Goal: Information Seeking & Learning: Find specific fact

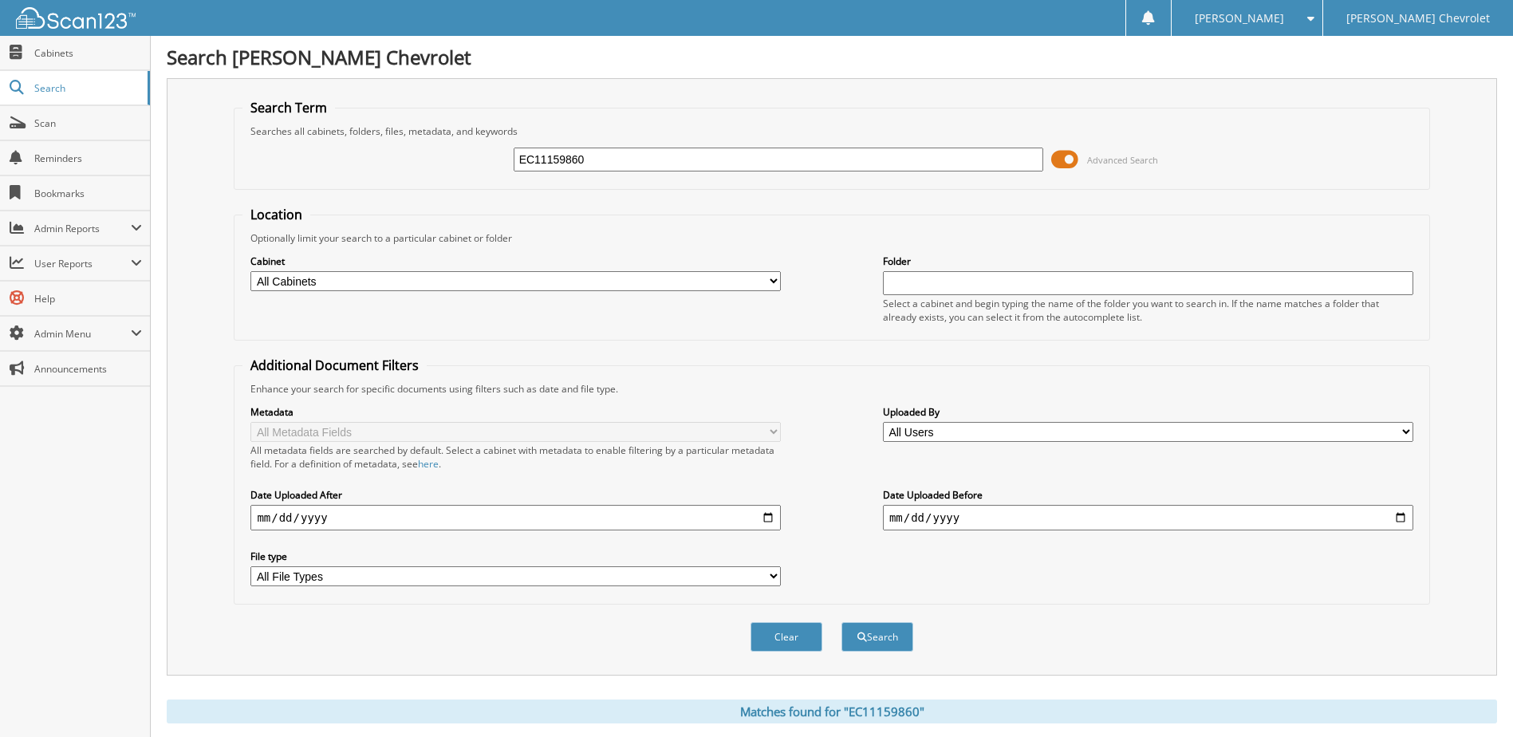
scroll to position [217, 0]
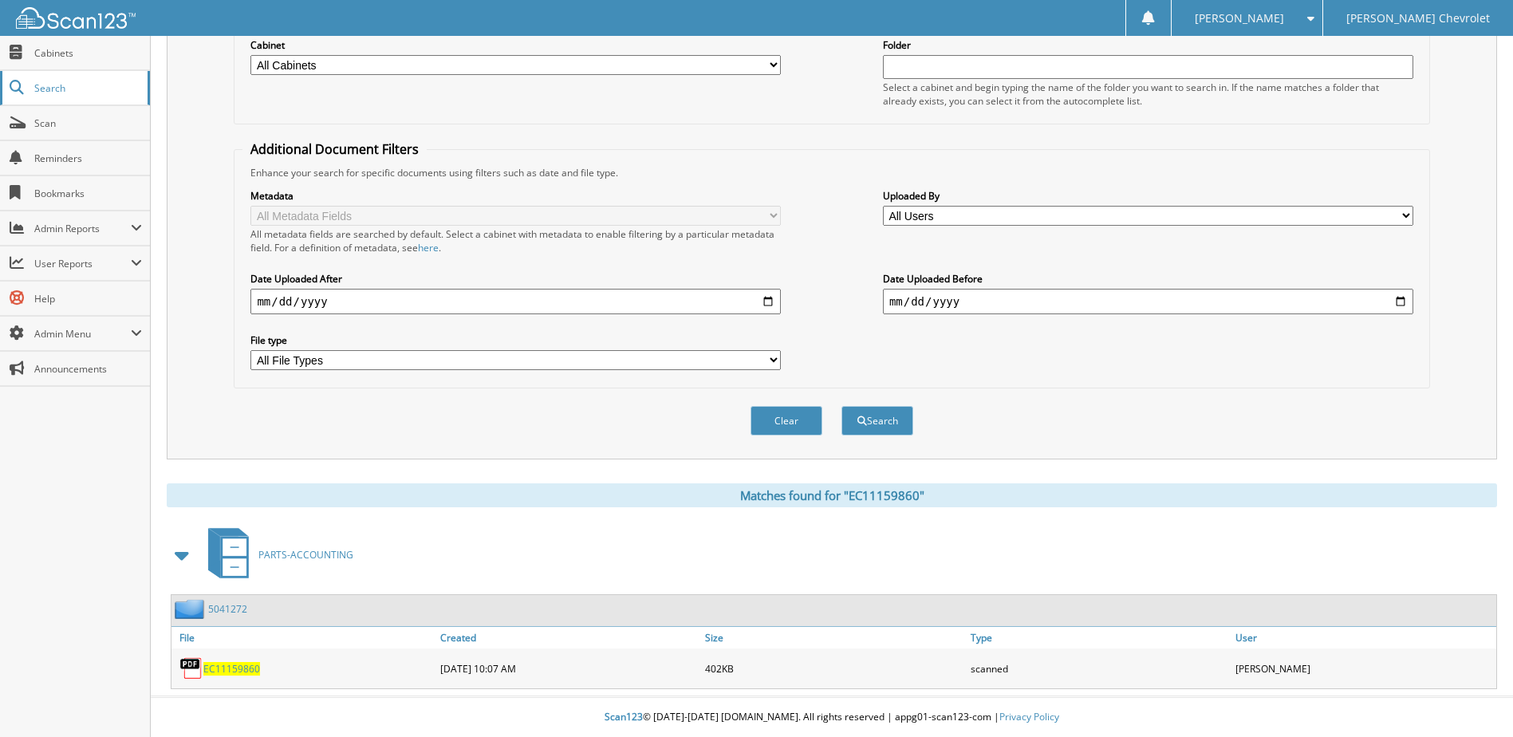
click at [58, 77] on link "Search" at bounding box center [75, 88] width 150 height 34
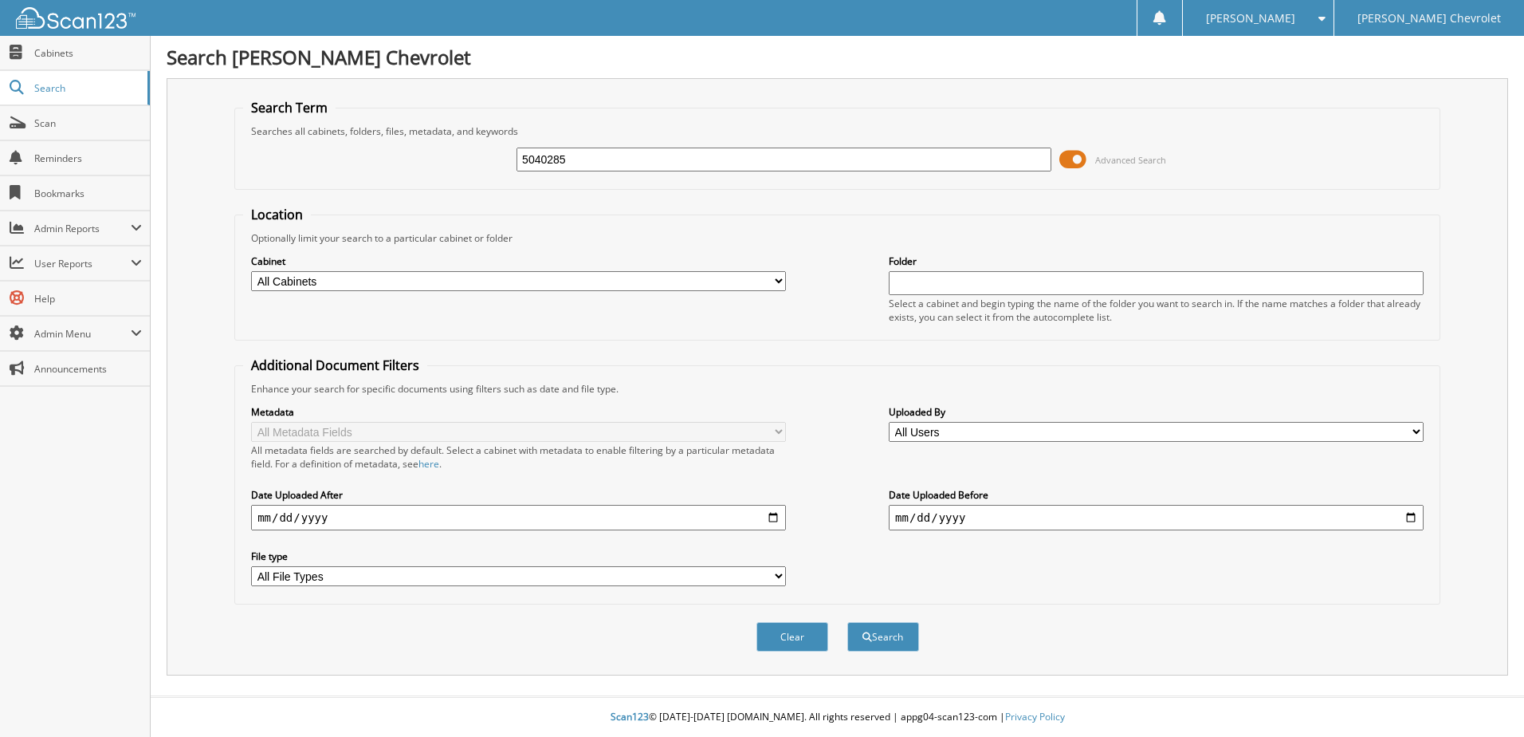
type input "5040285"
click at [848, 622] on button "Search" at bounding box center [884, 637] width 72 height 30
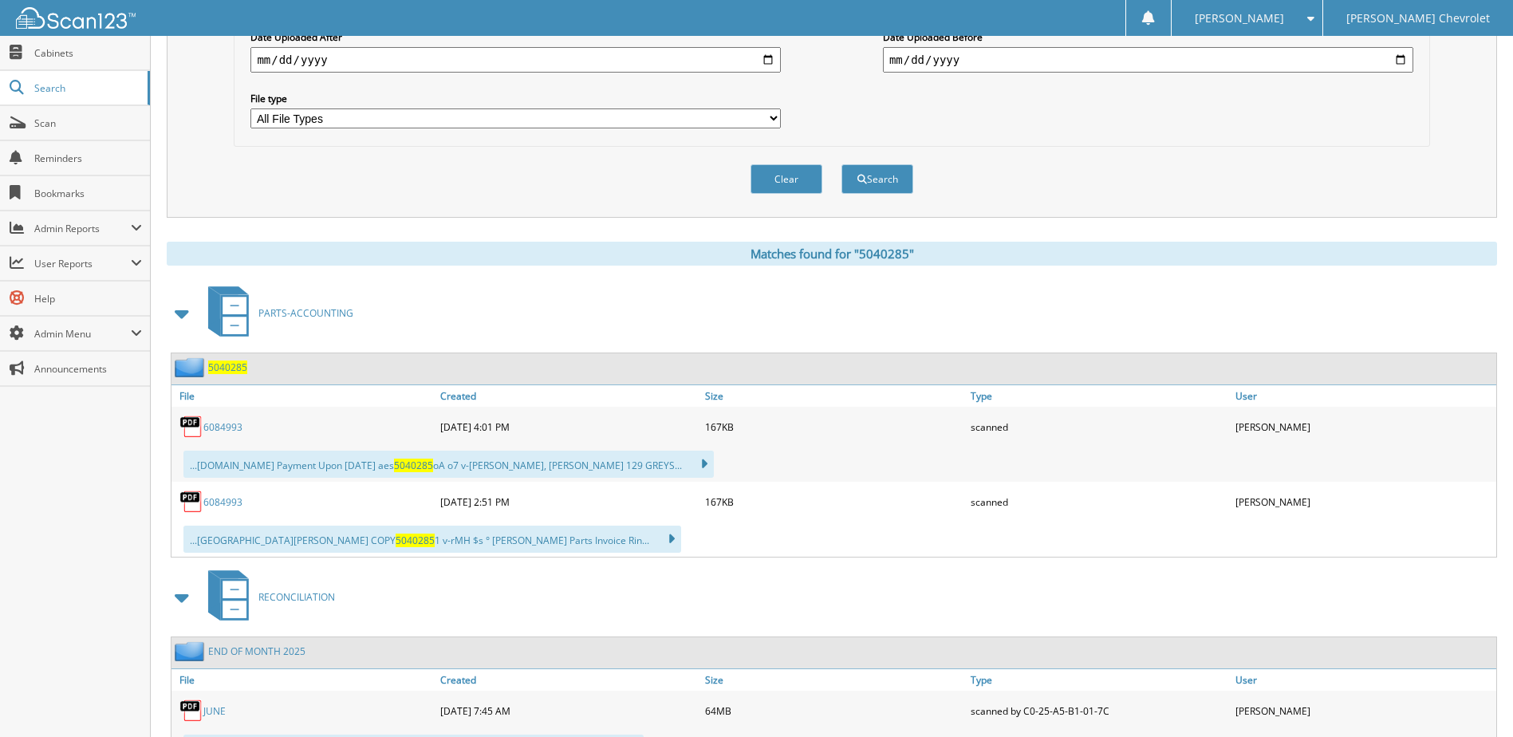
scroll to position [478, 0]
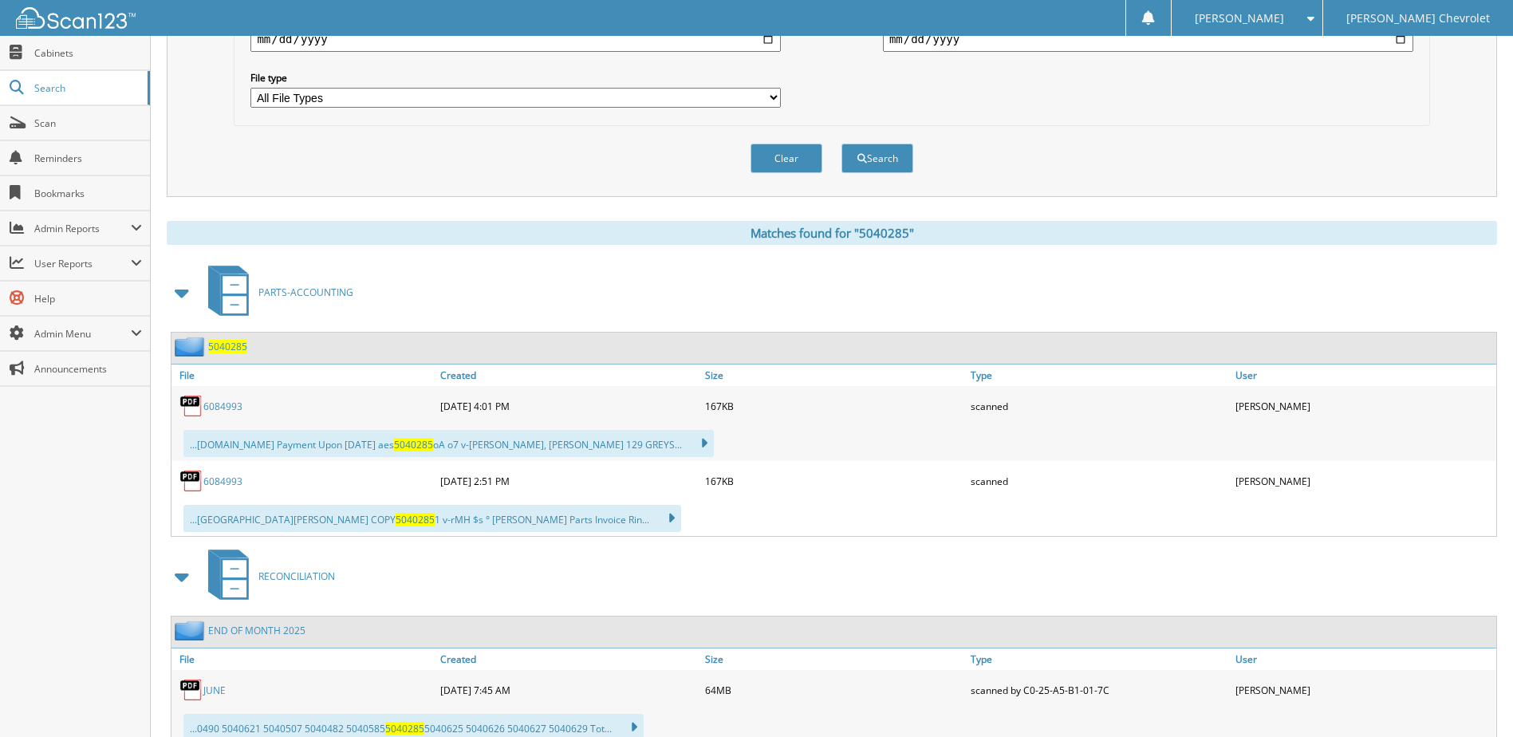
click at [221, 407] on link "6084993" at bounding box center [222, 406] width 39 height 14
click at [773, 157] on button "Clear" at bounding box center [786, 159] width 72 height 30
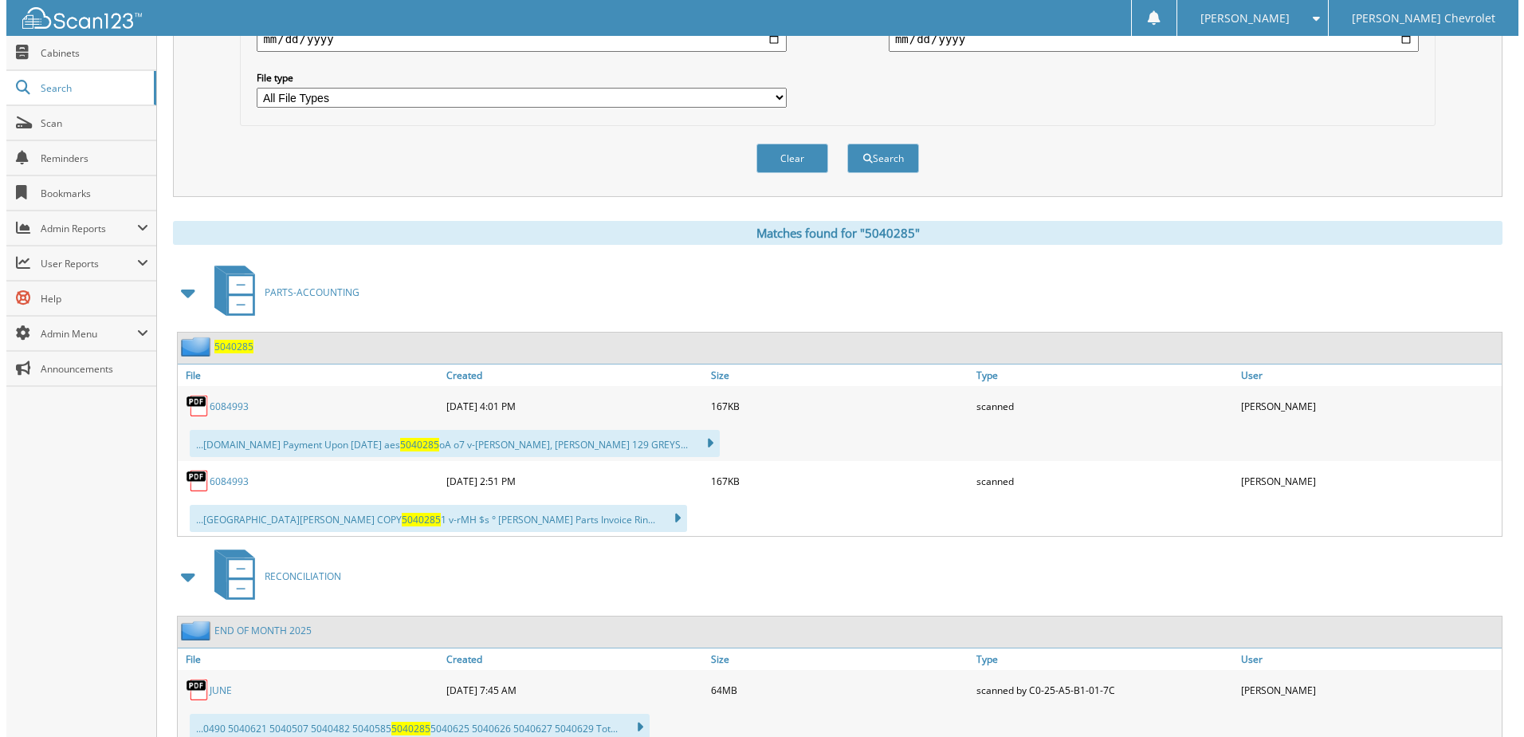
scroll to position [0, 0]
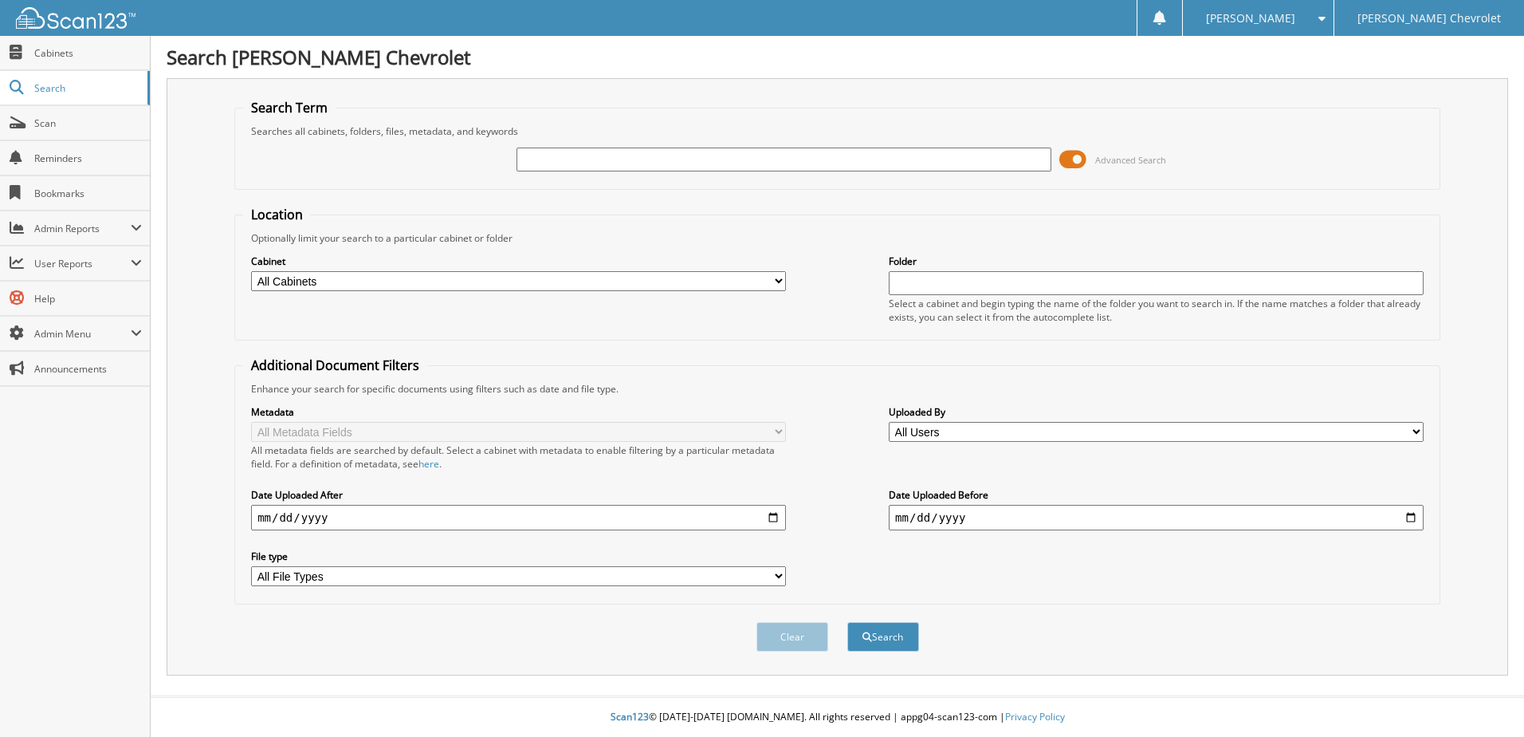
click at [604, 156] on input "text" at bounding box center [784, 160] width 535 height 24
type input "5040799"
click at [848, 622] on button "Search" at bounding box center [884, 637] width 72 height 30
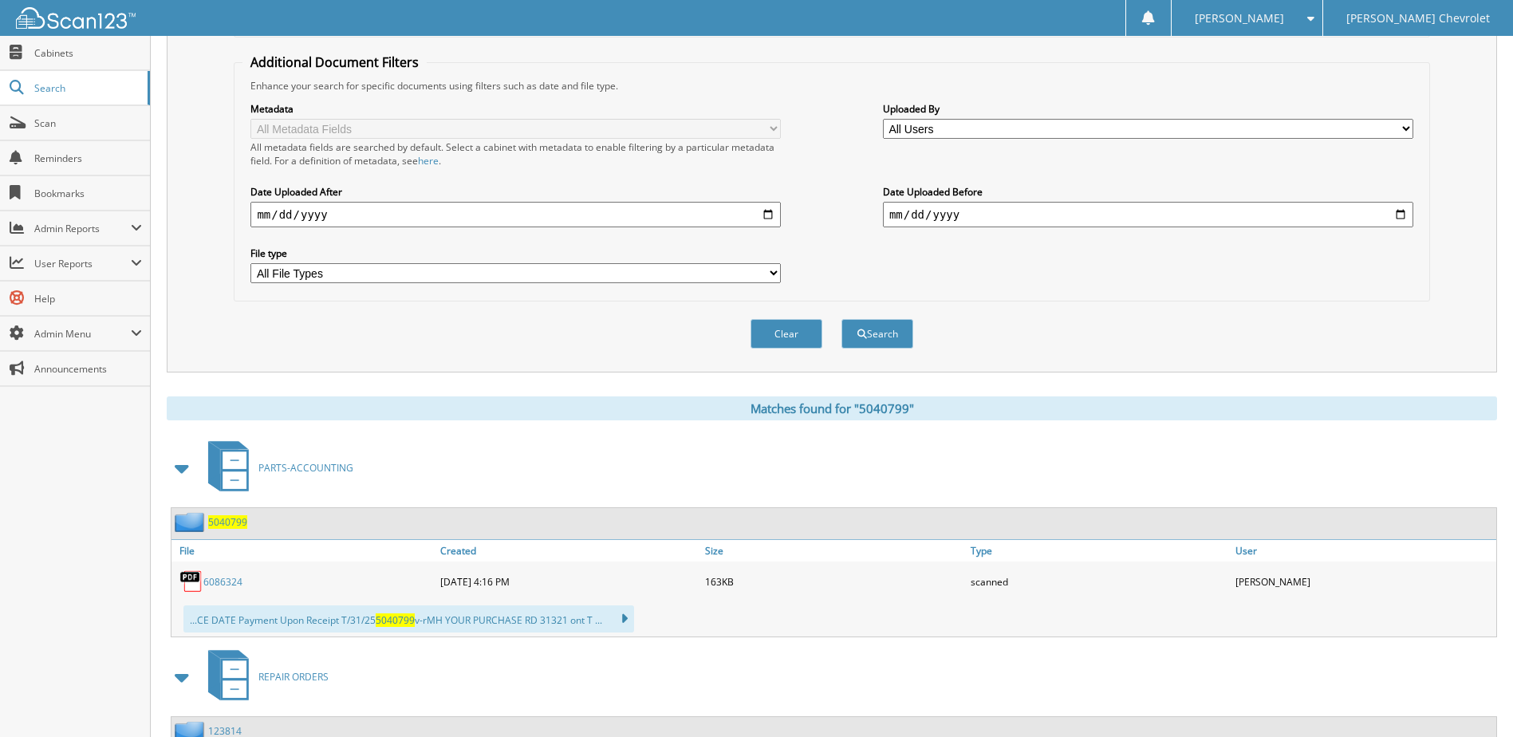
scroll to position [399, 0]
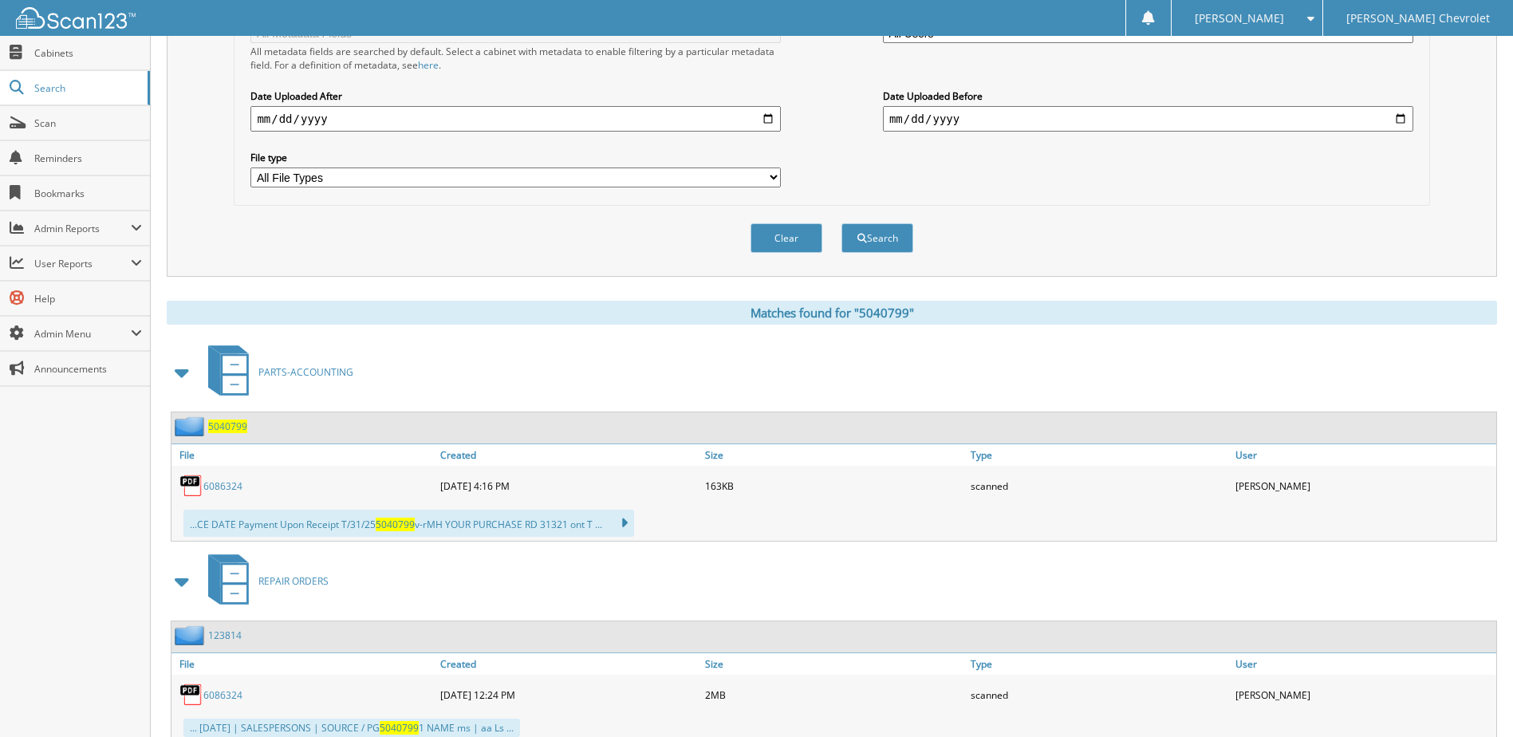
click at [226, 487] on link "6086324" at bounding box center [222, 486] width 39 height 14
click at [763, 230] on button "Clear" at bounding box center [786, 238] width 72 height 30
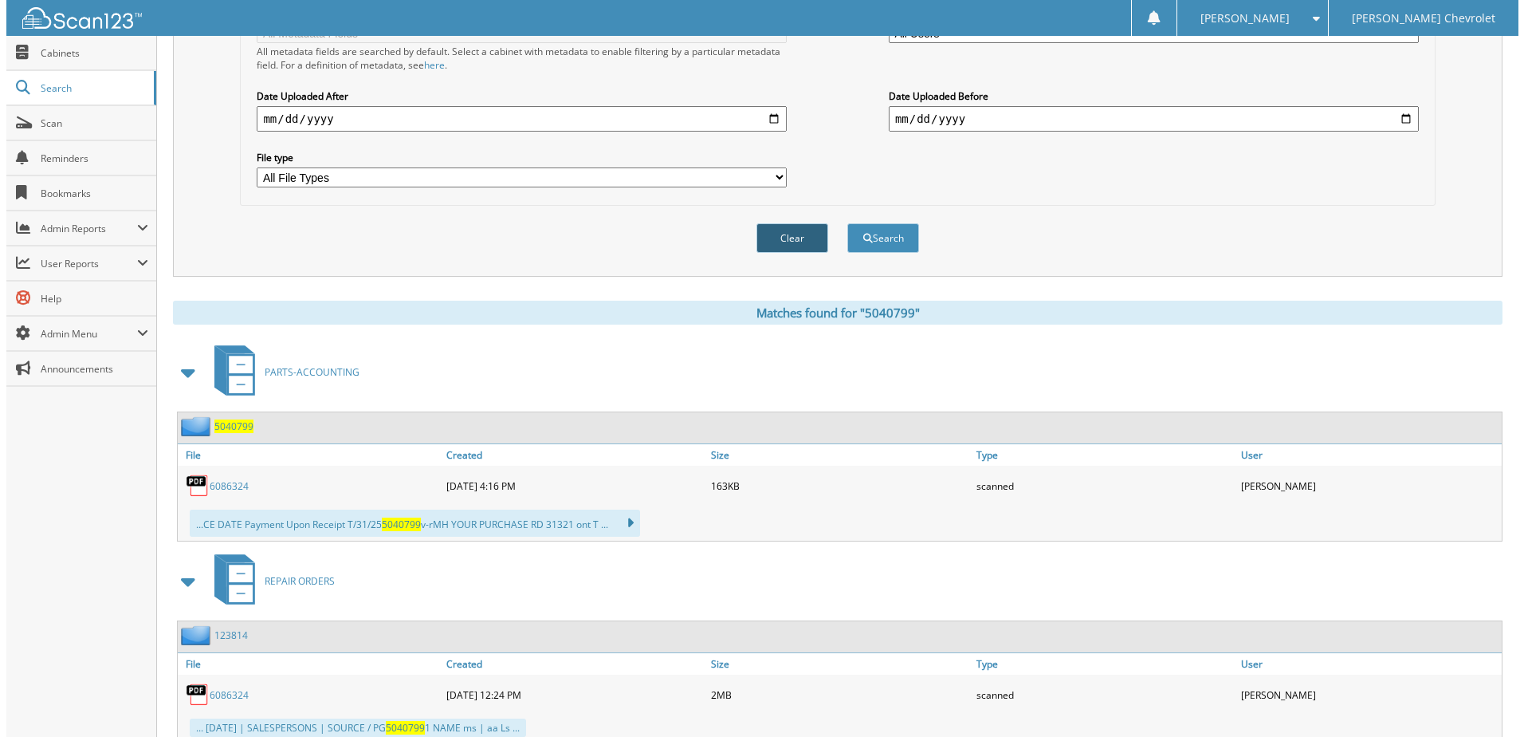
scroll to position [0, 0]
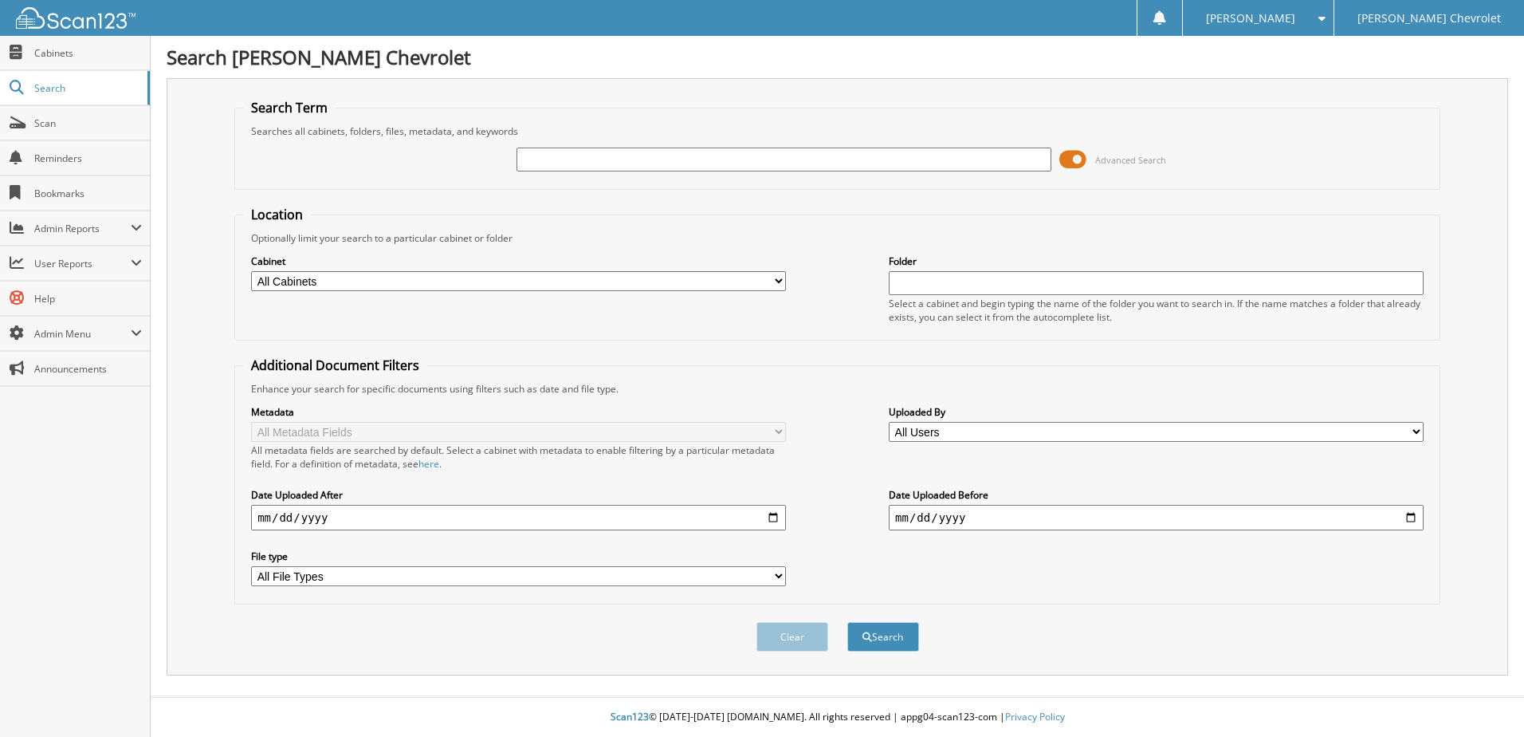
click at [712, 161] on input "text" at bounding box center [784, 160] width 535 height 24
type input "5040938"
click at [848, 622] on button "Search" at bounding box center [884, 637] width 72 height 30
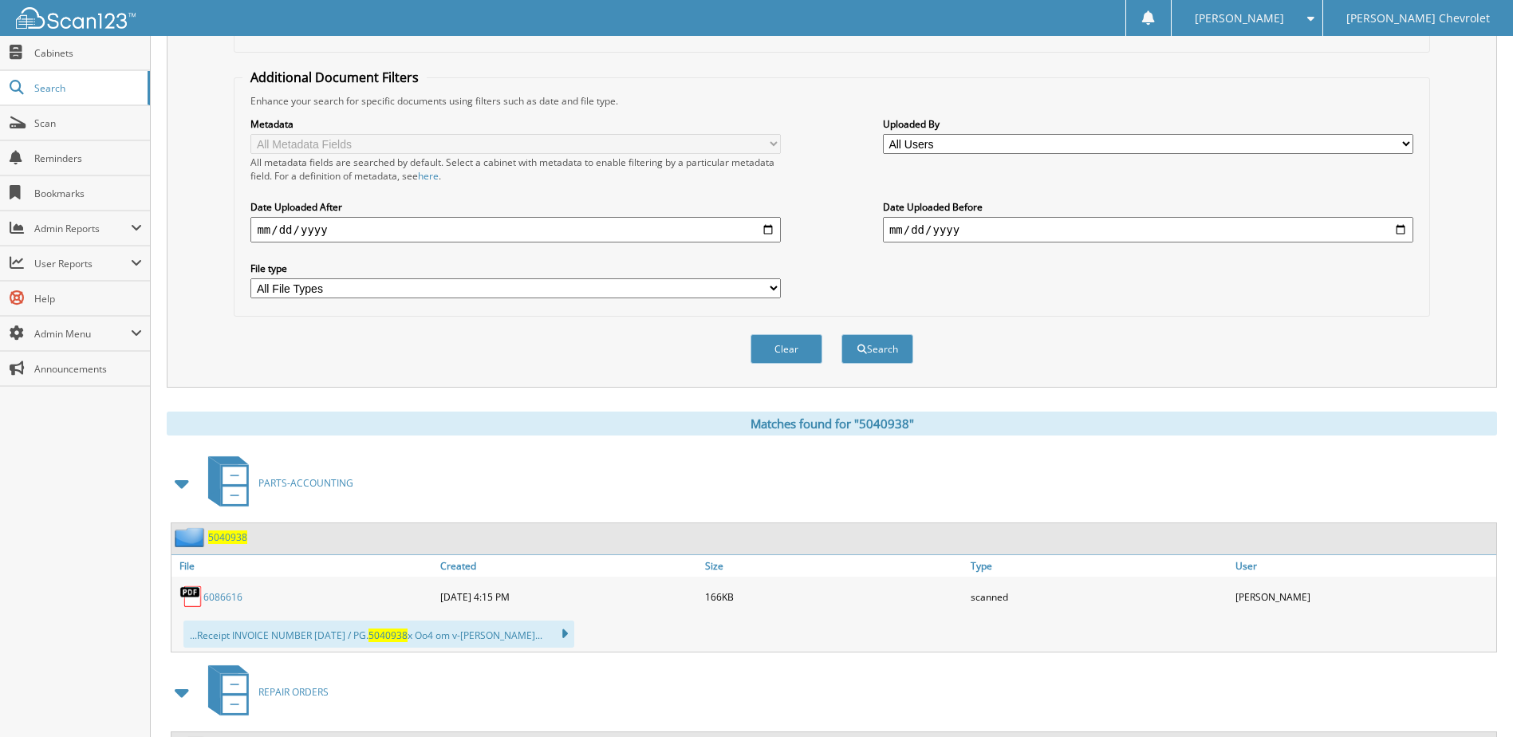
scroll to position [319, 0]
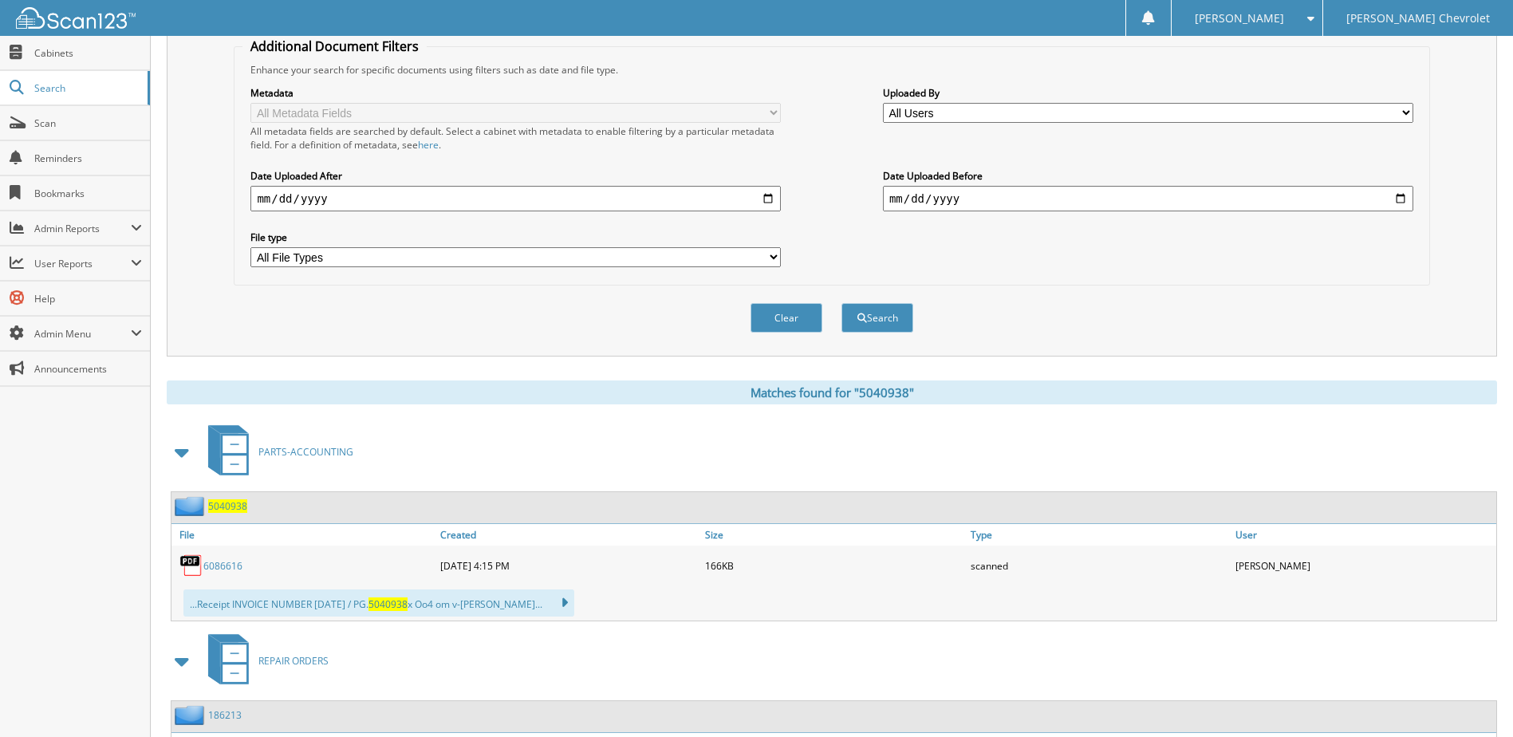
click at [229, 565] on link "6086616" at bounding box center [222, 566] width 39 height 14
click at [792, 315] on button "Clear" at bounding box center [786, 318] width 72 height 30
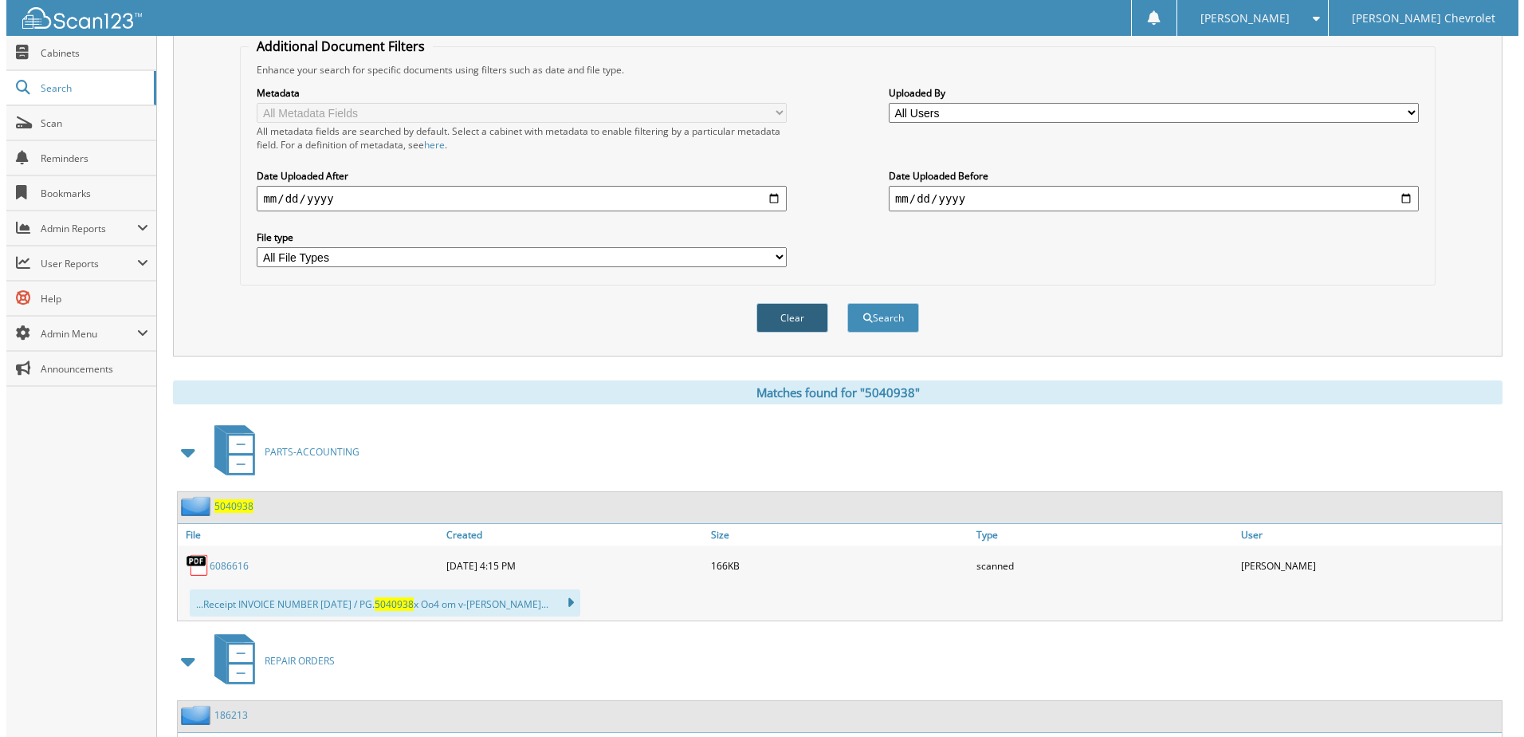
scroll to position [0, 0]
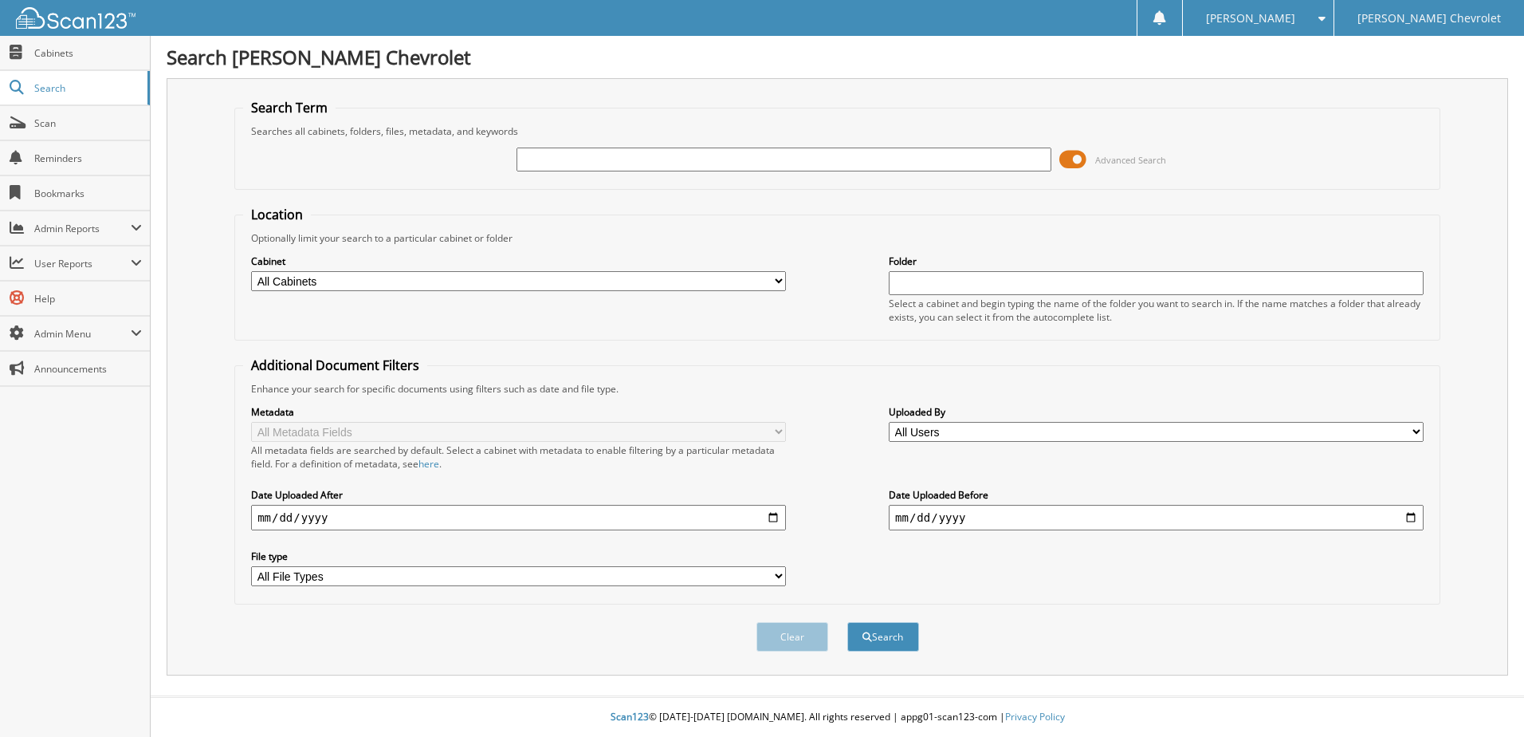
click at [674, 163] on input "text" at bounding box center [784, 160] width 535 height 24
type input "5040967"
click at [848, 622] on button "Search" at bounding box center [884, 637] width 72 height 30
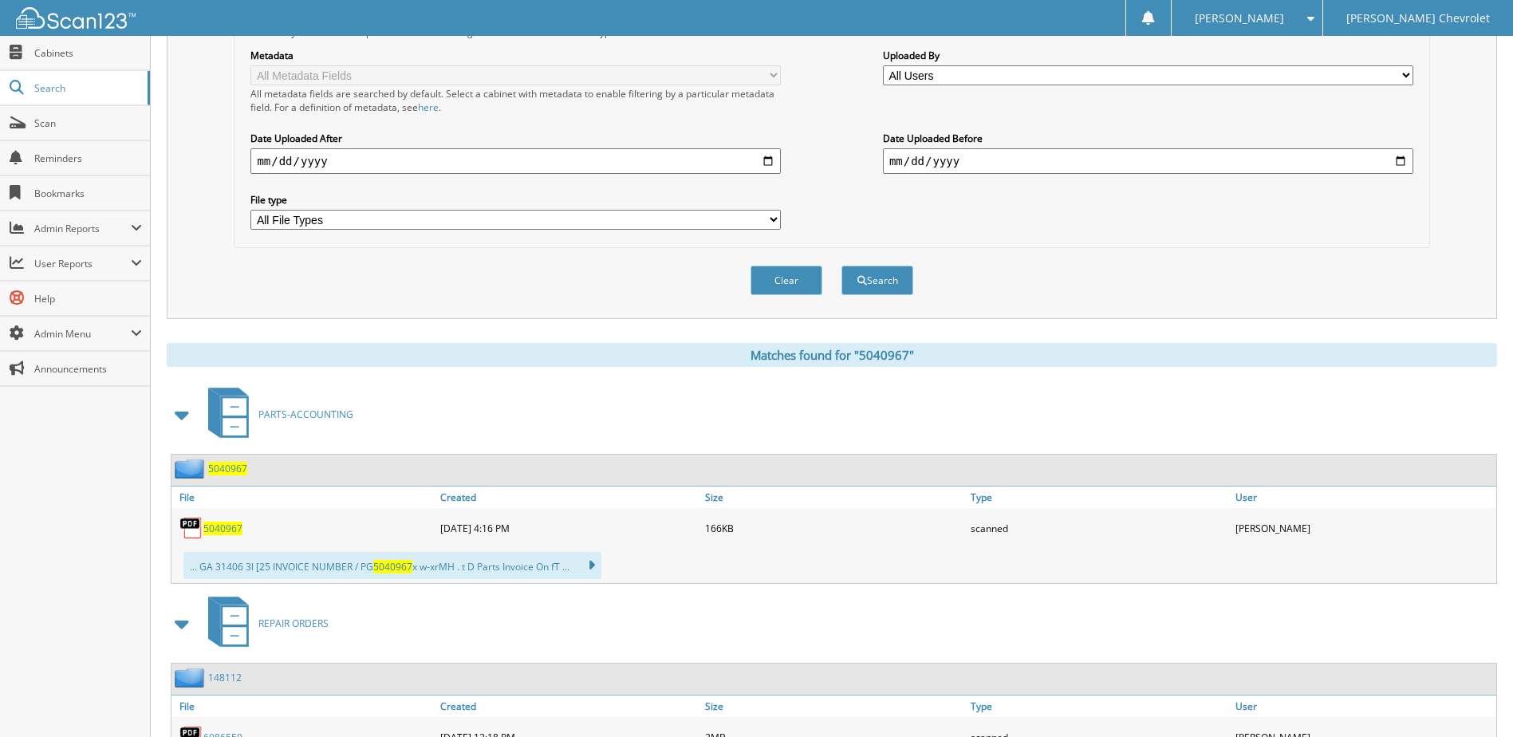
scroll to position [399, 0]
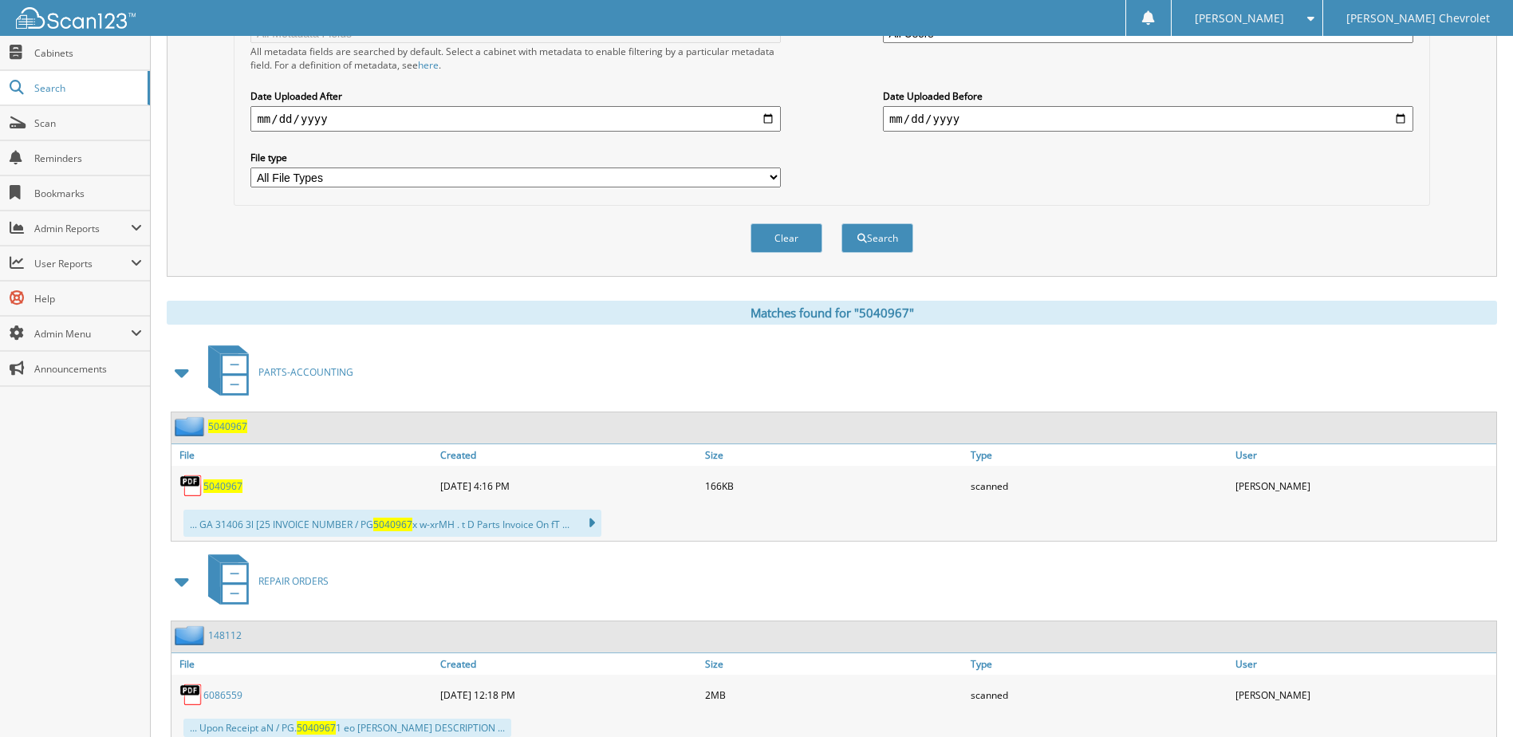
click at [222, 489] on span "5040967" at bounding box center [222, 486] width 39 height 14
click at [781, 235] on button "Clear" at bounding box center [786, 238] width 72 height 30
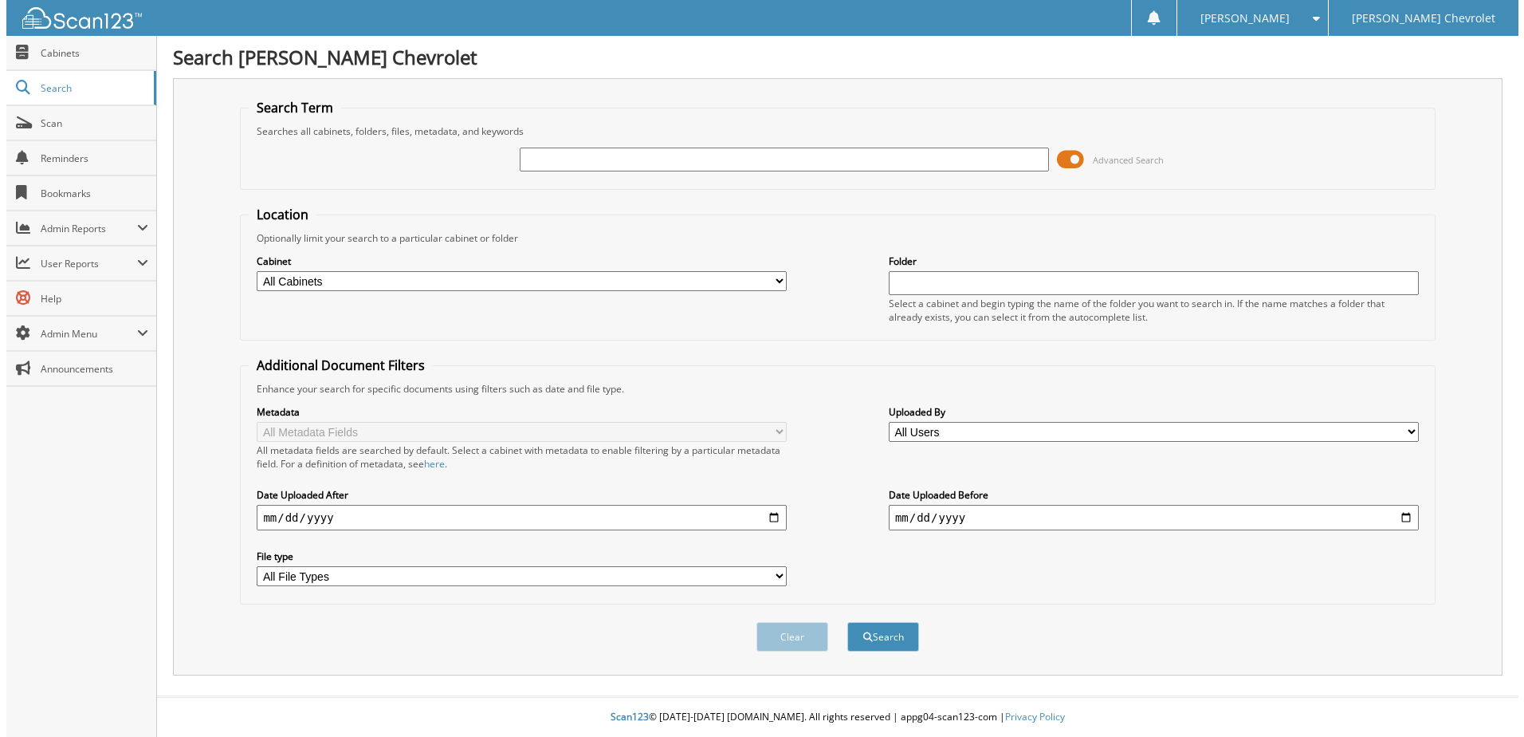
scroll to position [0, 0]
click at [569, 157] on input "text" at bounding box center [784, 160] width 535 height 24
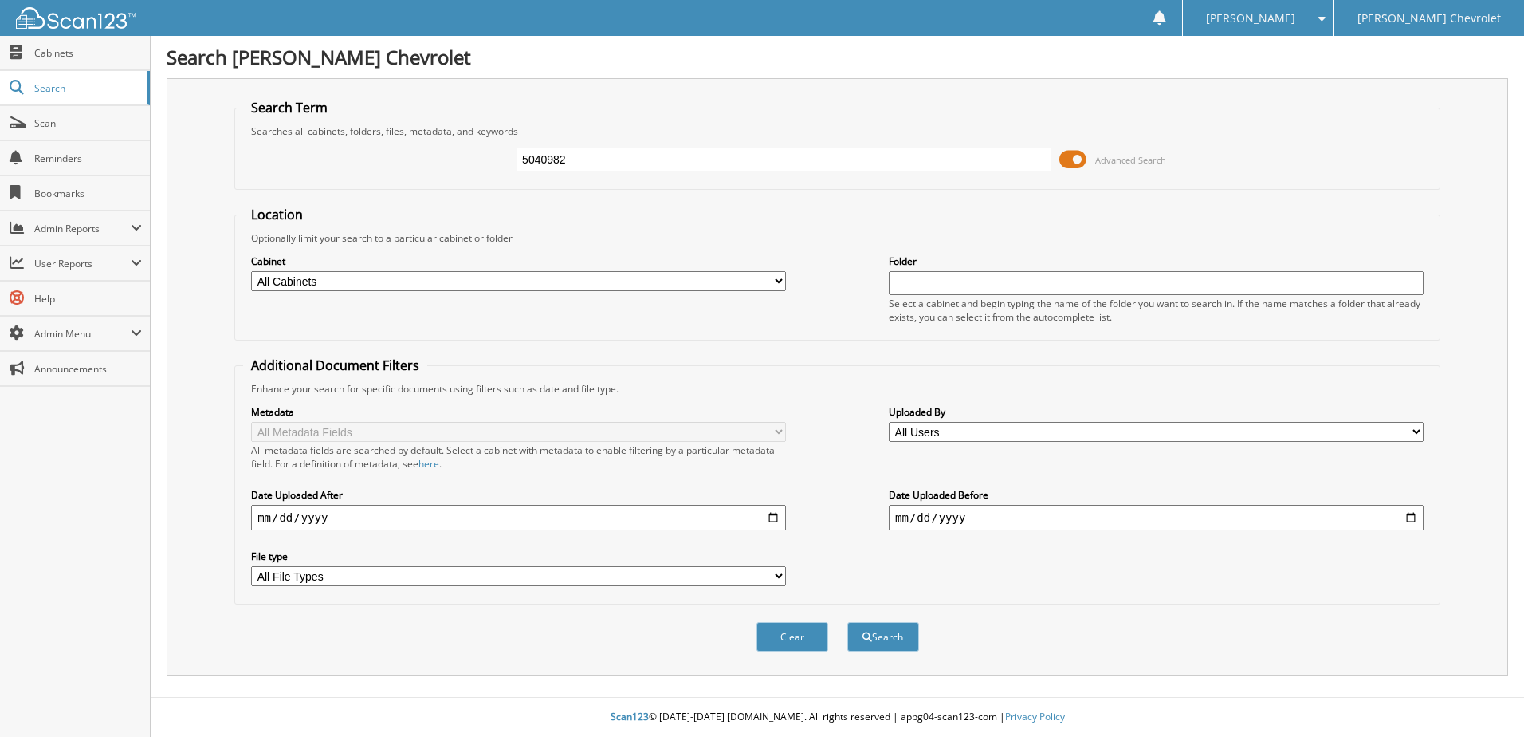
type input "5040982"
click at [848, 622] on button "Search" at bounding box center [884, 637] width 72 height 30
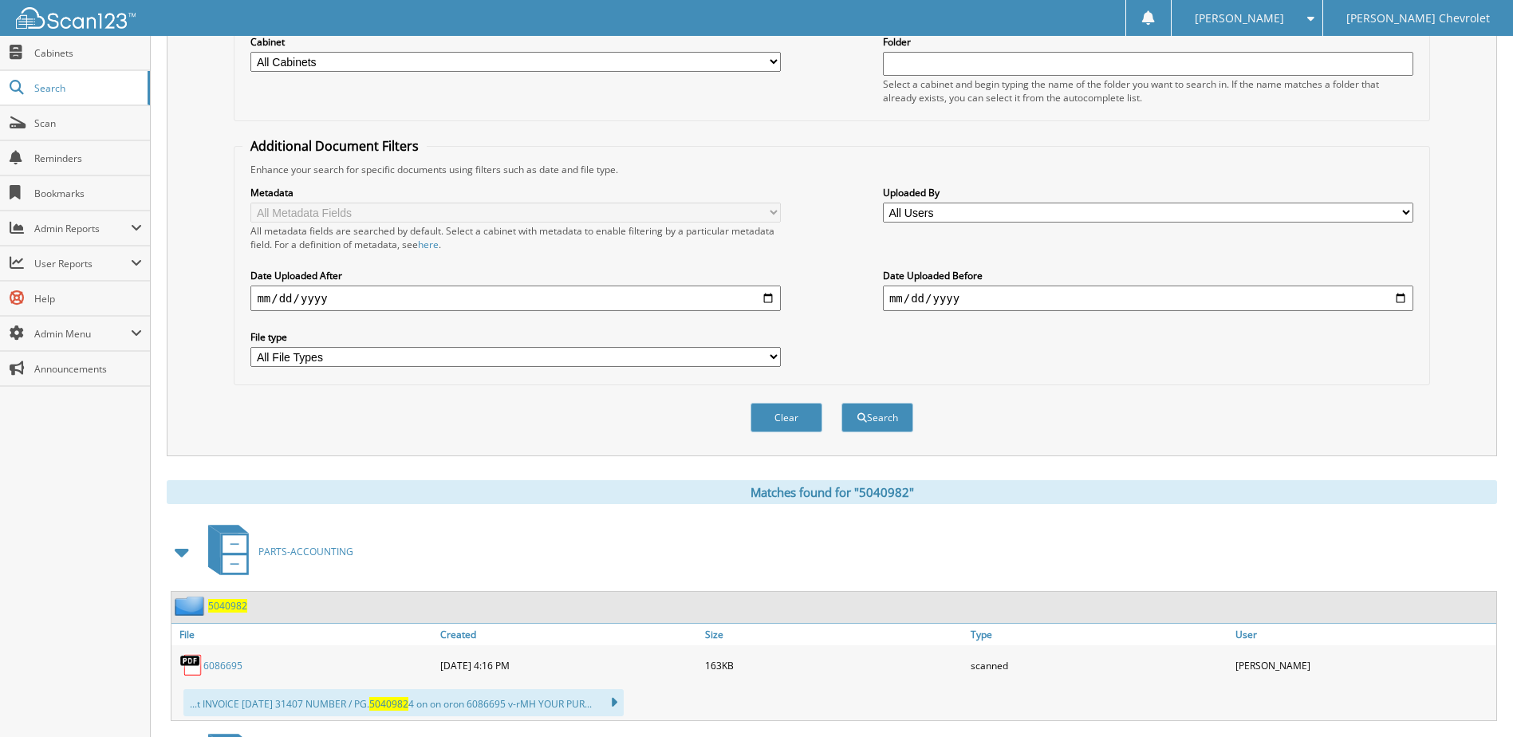
scroll to position [239, 0]
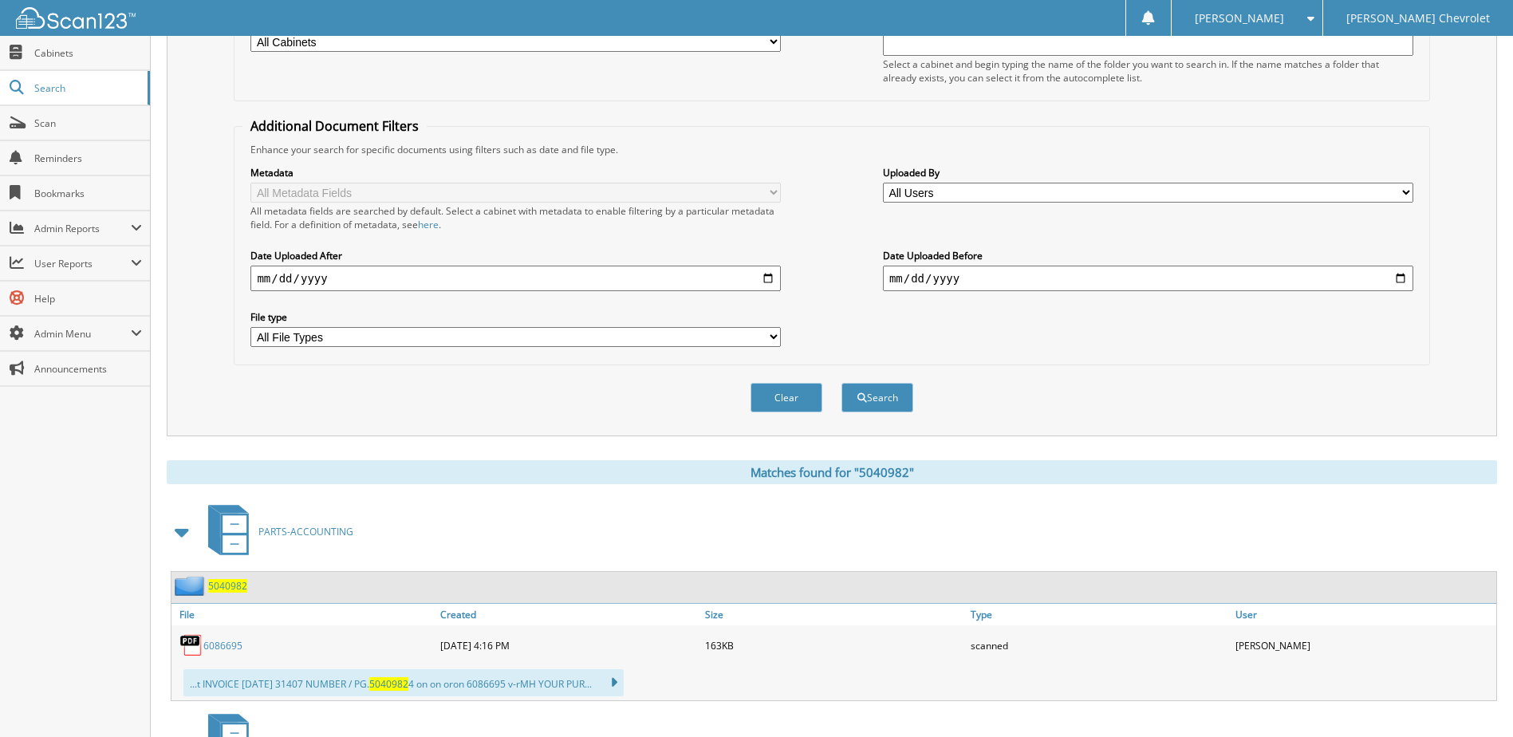
click at [224, 640] on link "6086695" at bounding box center [222, 646] width 39 height 14
click at [760, 392] on button "Clear" at bounding box center [786, 398] width 72 height 30
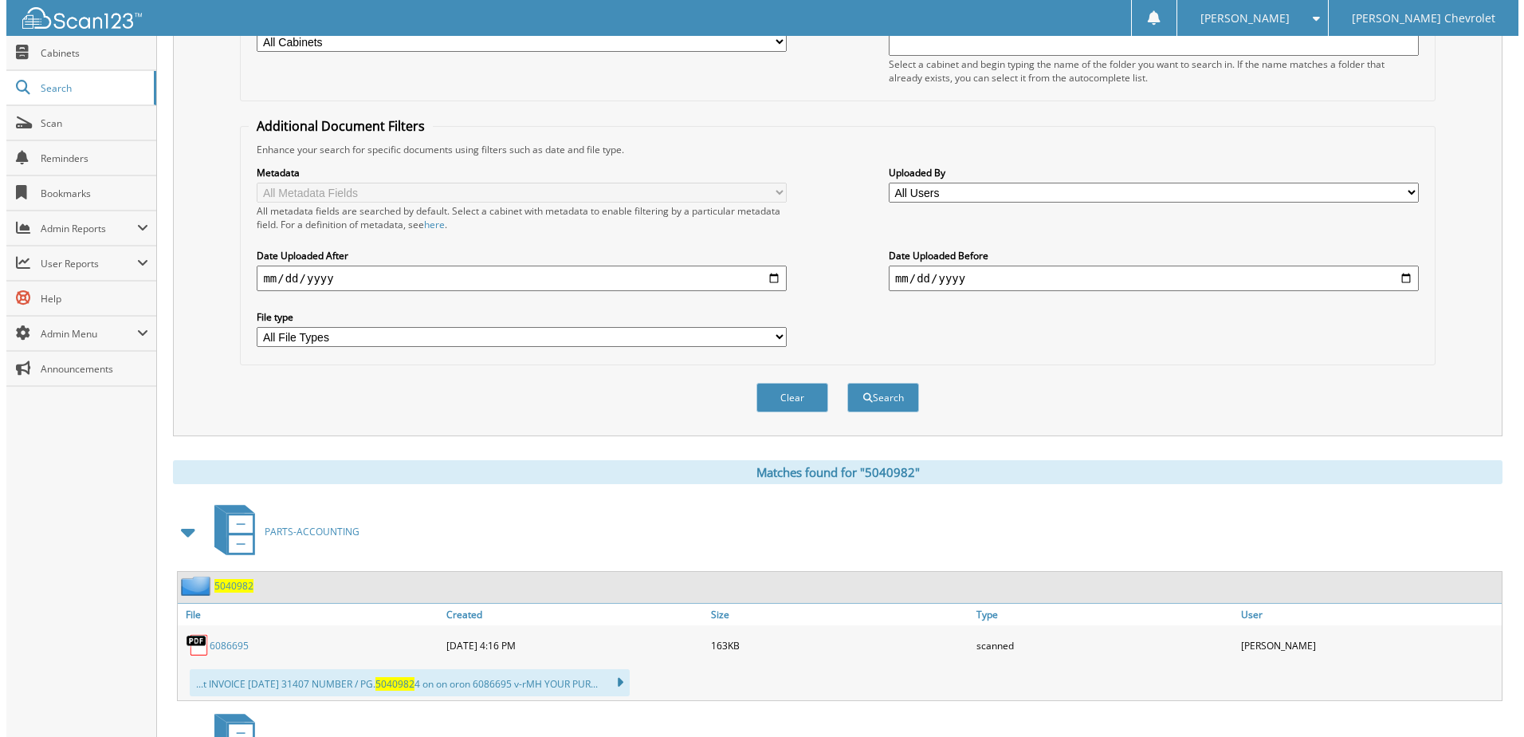
scroll to position [0, 0]
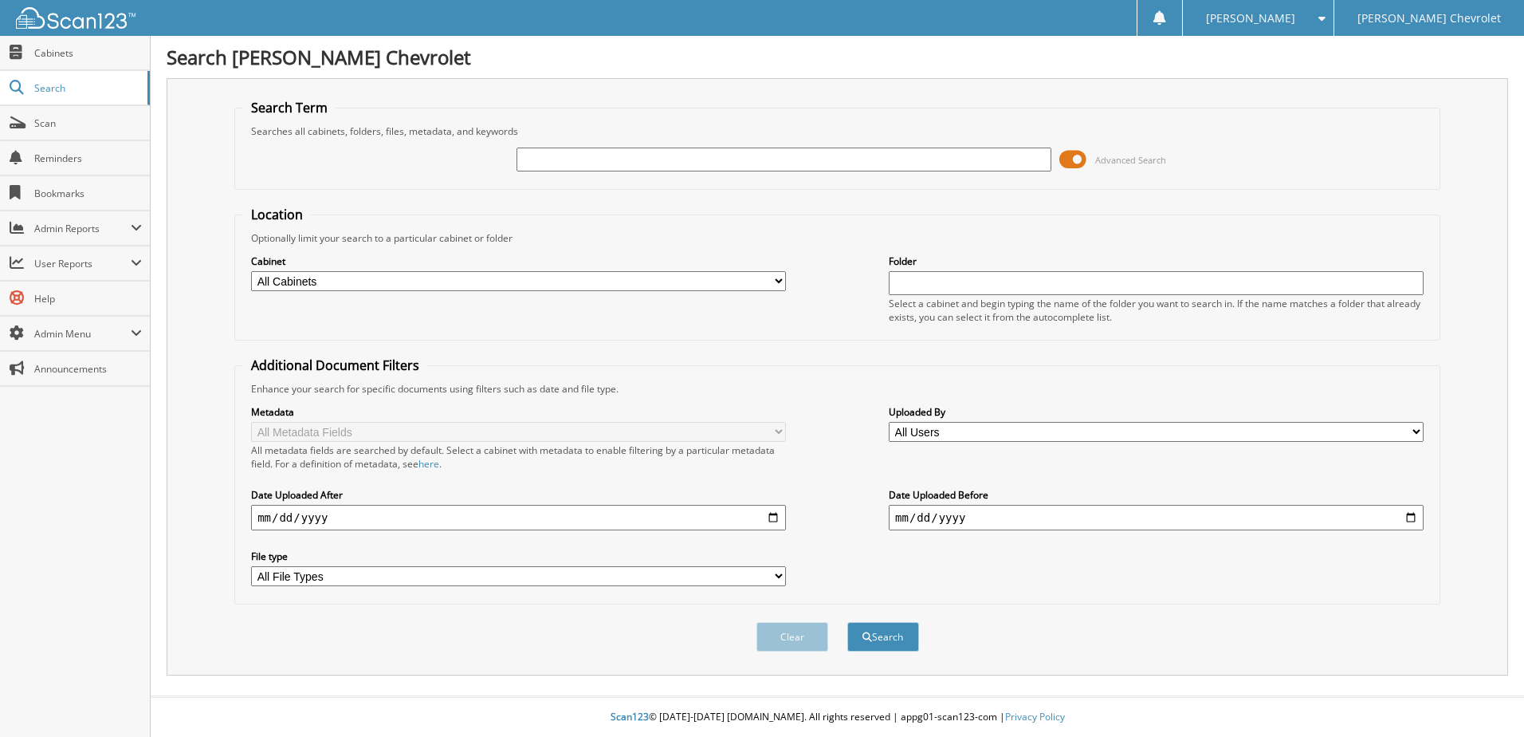
click at [710, 151] on input "text" at bounding box center [784, 160] width 535 height 24
type input "5041191"
click at [848, 622] on button "Search" at bounding box center [884, 637] width 72 height 30
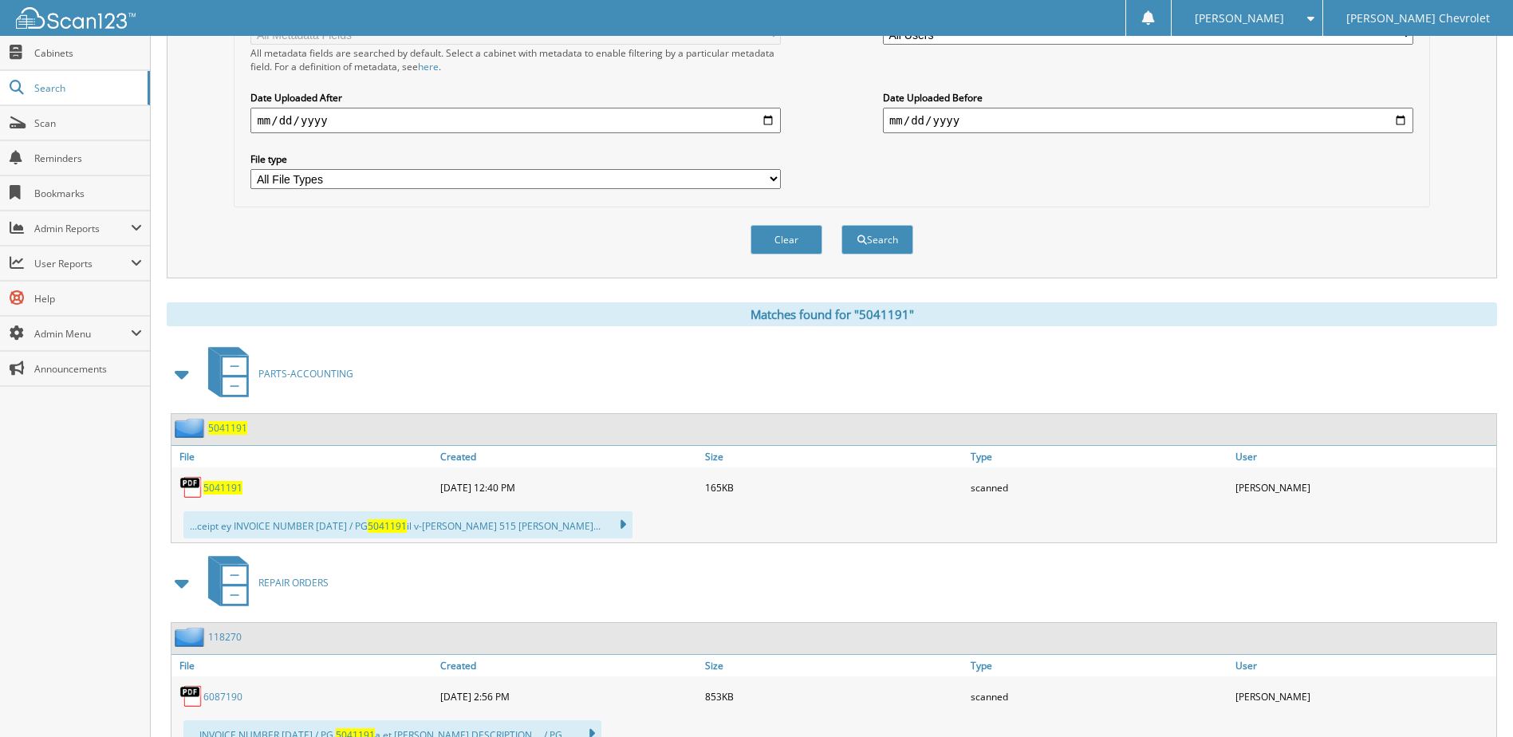
scroll to position [399, 0]
click at [221, 488] on span "5041191" at bounding box center [222, 486] width 39 height 14
click at [792, 242] on button "Clear" at bounding box center [786, 238] width 72 height 30
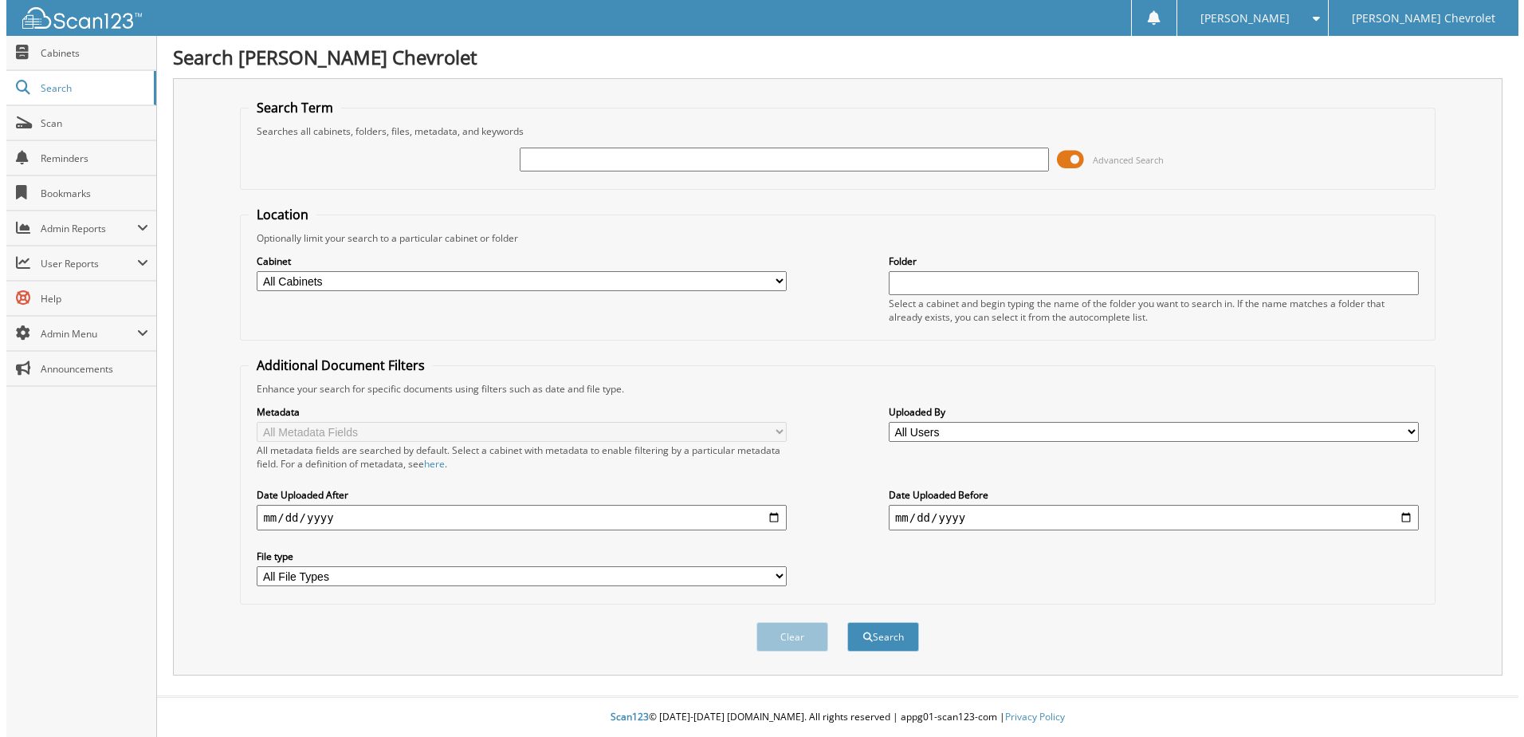
scroll to position [0, 0]
click at [722, 143] on div "Advanced Search" at bounding box center [837, 159] width 1189 height 43
click at [698, 155] on input "text" at bounding box center [784, 160] width 535 height 24
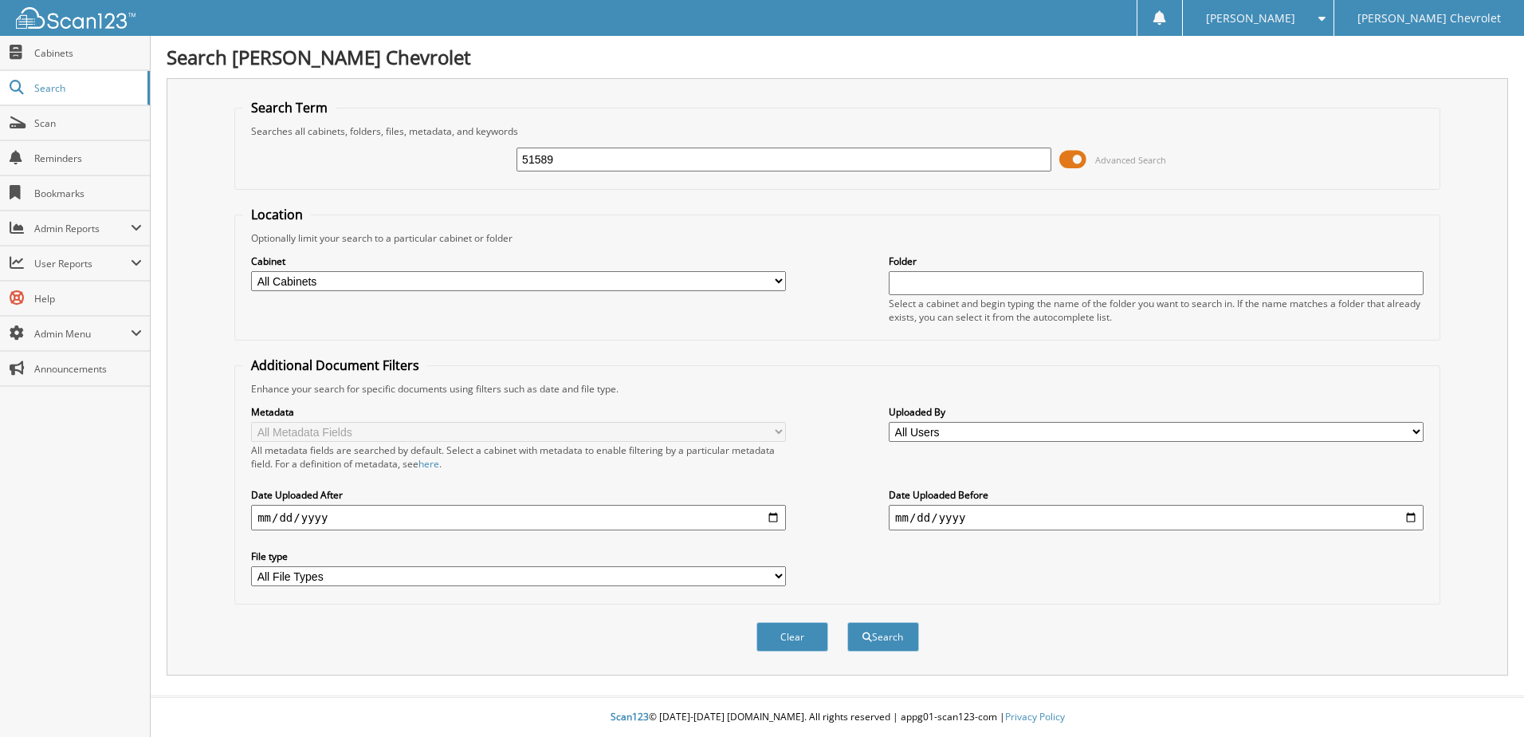
type input "51589"
click at [848, 622] on button "Search" at bounding box center [884, 637] width 72 height 30
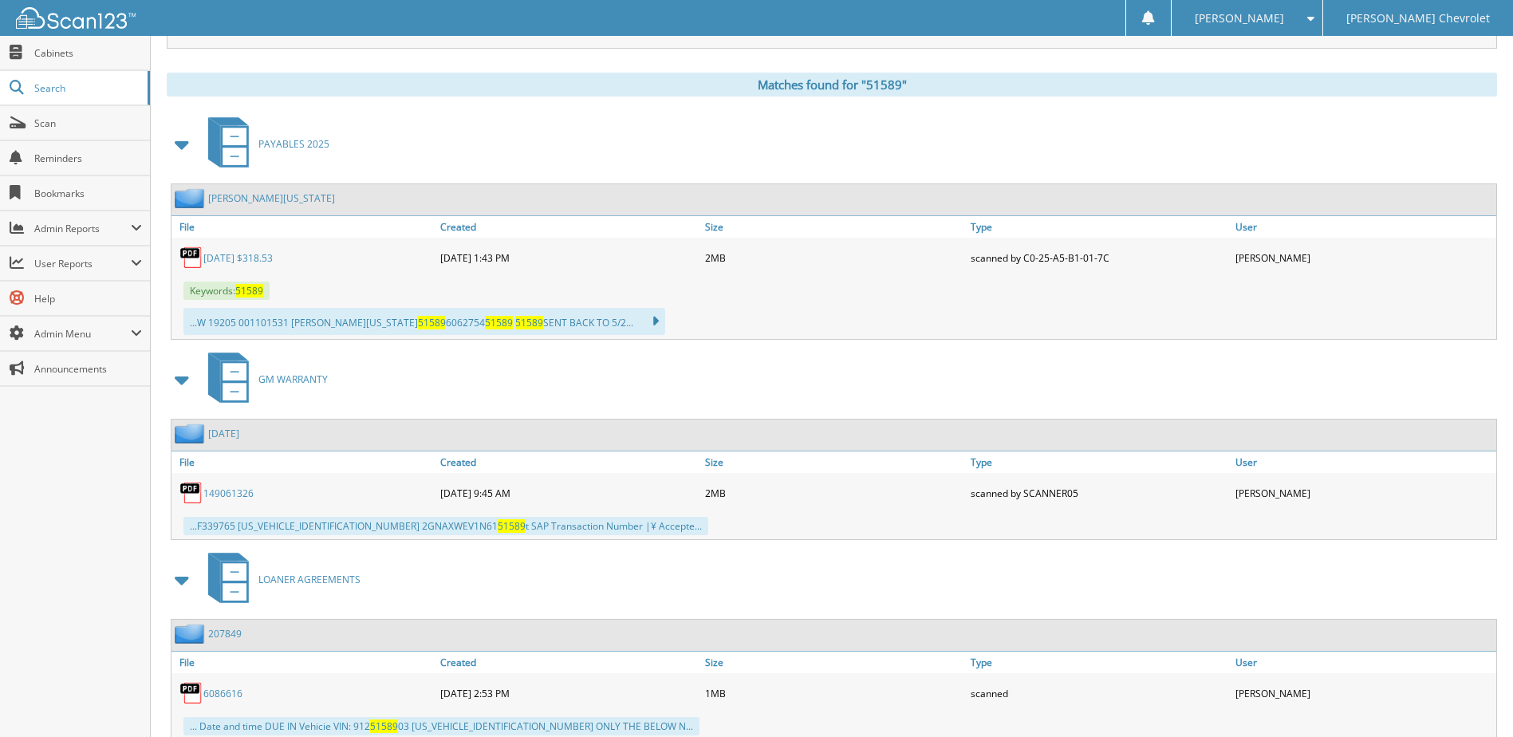
scroll to position [638, 0]
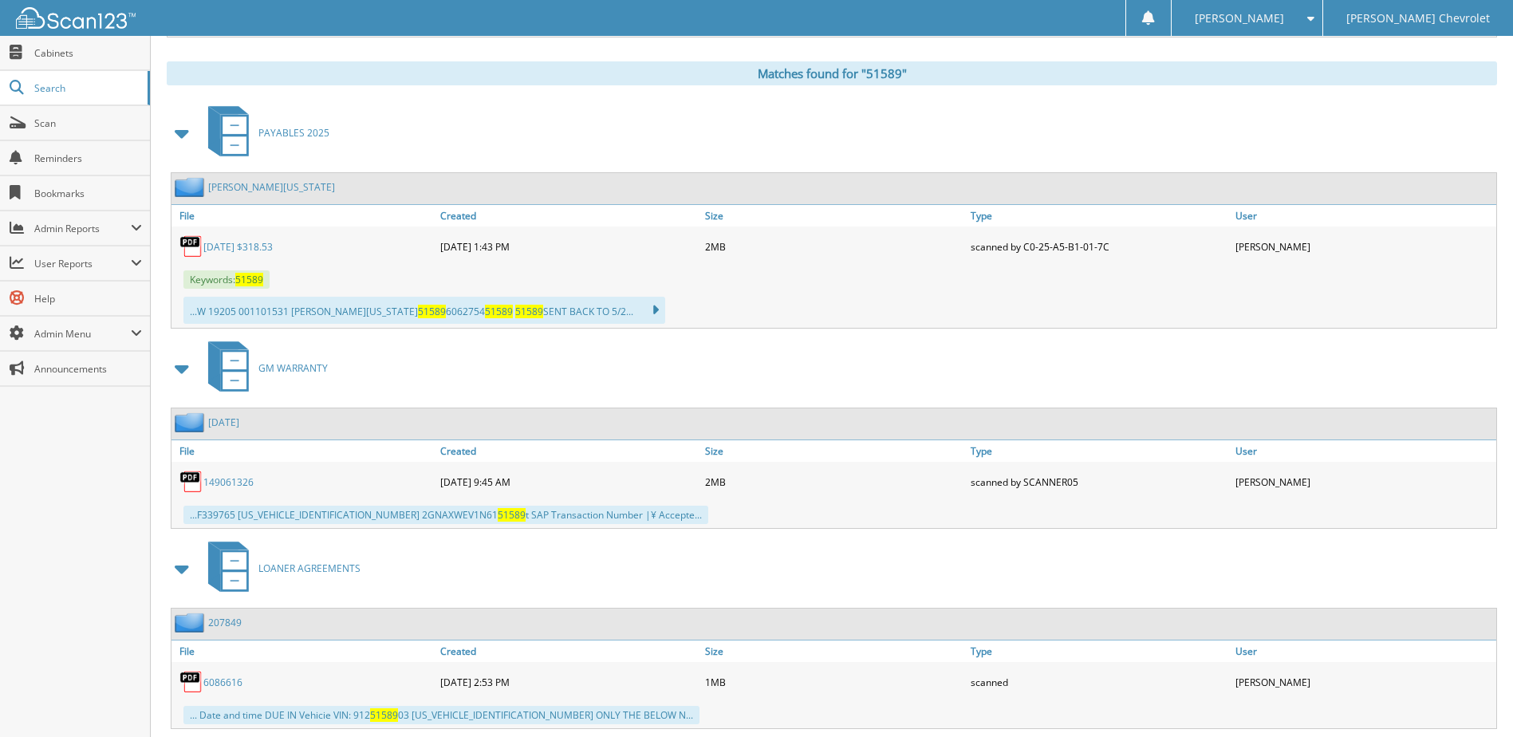
click at [226, 250] on link "[DATE] $318.53" at bounding box center [237, 247] width 69 height 14
click at [29, 114] on link "Scan" at bounding box center [75, 123] width 150 height 34
